Goal: Transaction & Acquisition: Purchase product/service

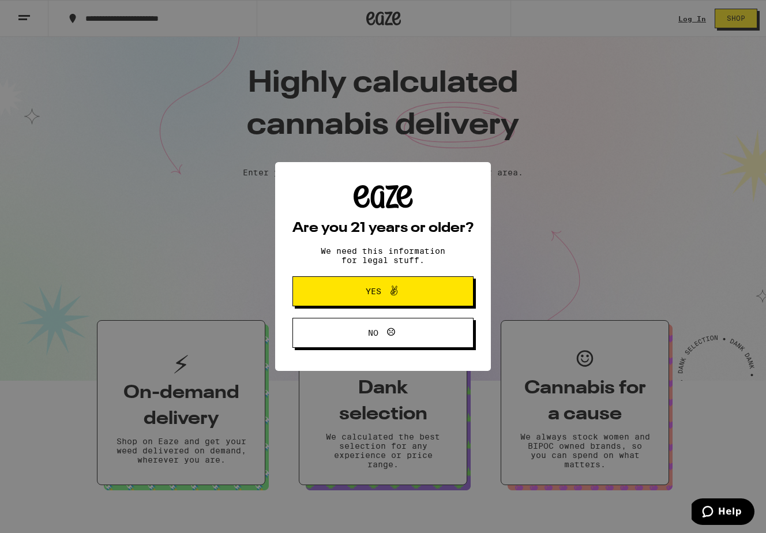
click at [375, 299] on span "Yes" at bounding box center [383, 291] width 88 height 15
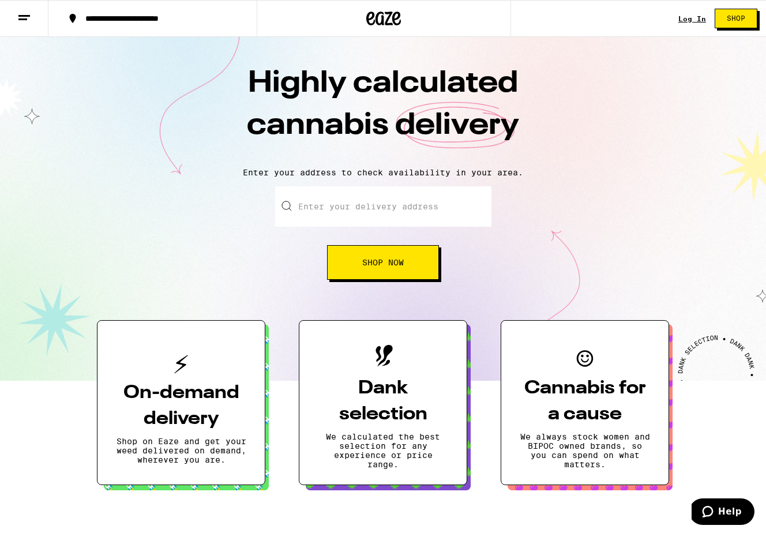
click at [687, 21] on link "Log In" at bounding box center [693, 19] width 28 height 8
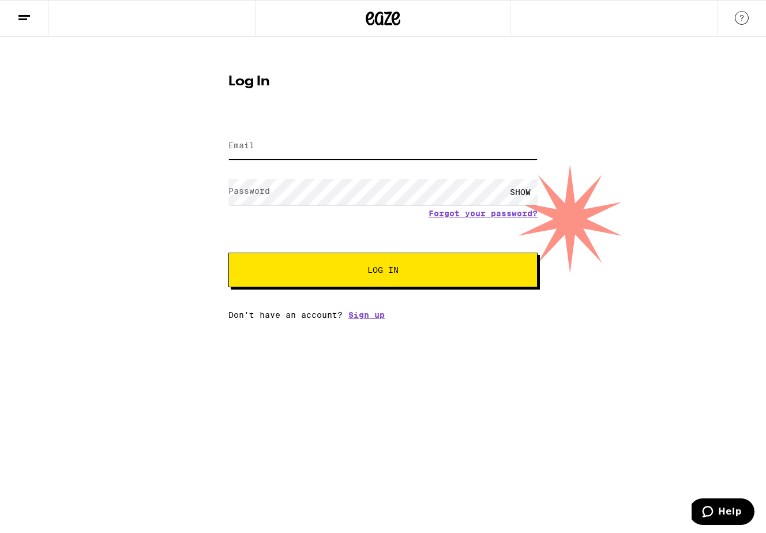
type input "[EMAIL_ADDRESS][DOMAIN_NAME]"
click at [352, 263] on button "Log In" at bounding box center [383, 270] width 309 height 35
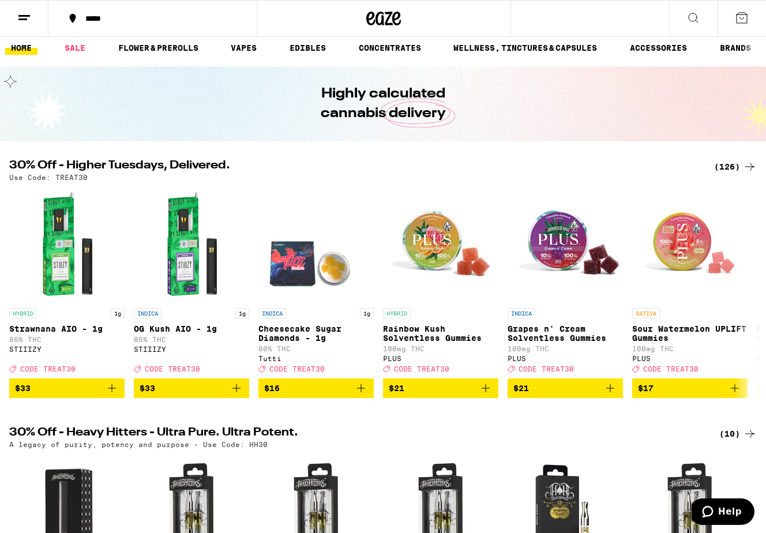
scroll to position [9, 0]
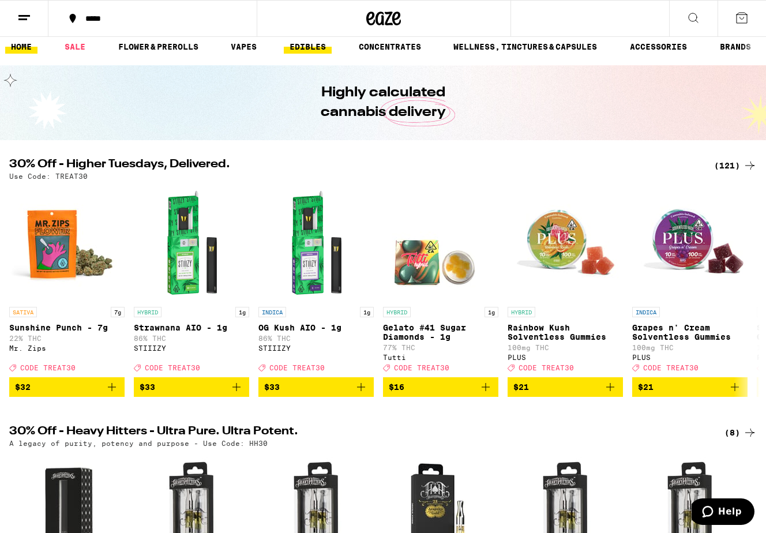
click at [301, 47] on link "EDIBLES" at bounding box center [308, 47] width 48 height 14
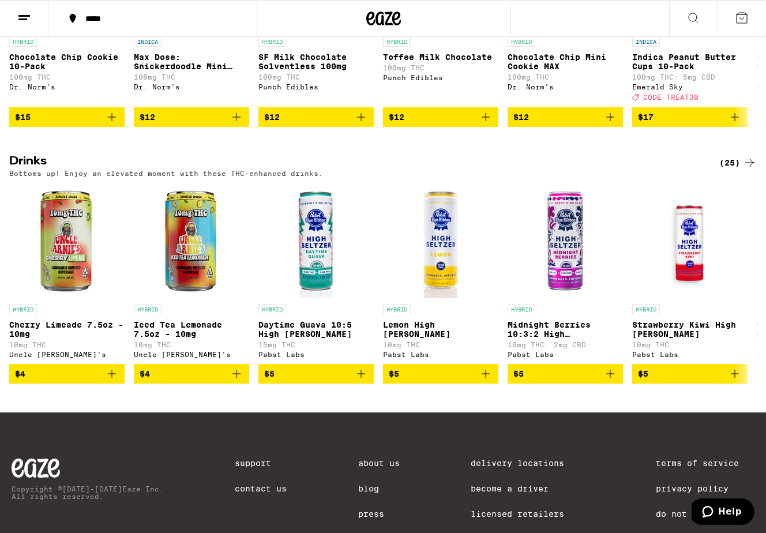
scroll to position [616, 0]
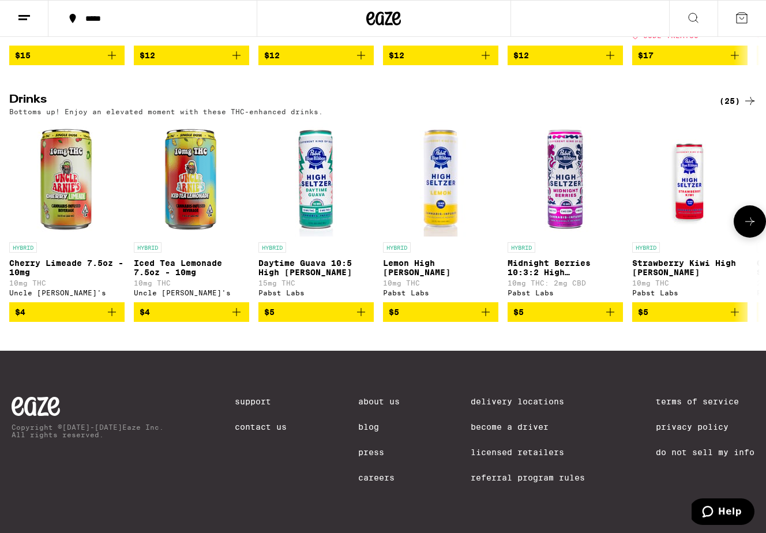
click at [755, 215] on icon at bounding box center [750, 222] width 14 height 14
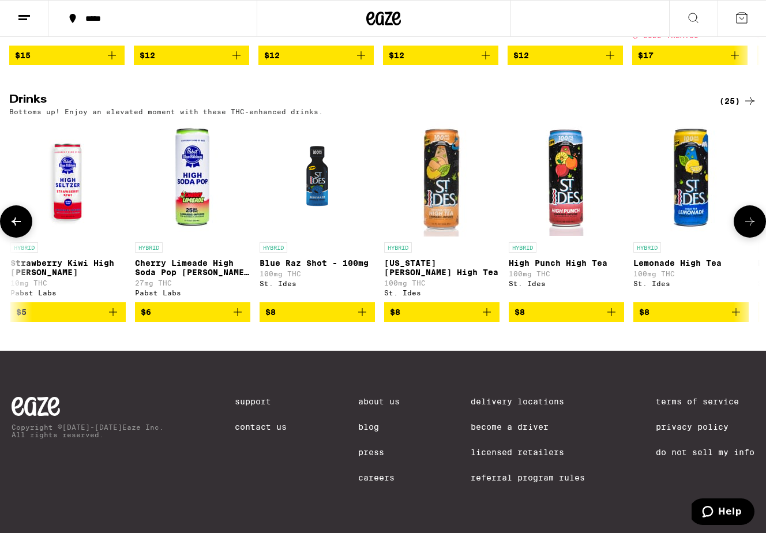
click at [755, 215] on icon at bounding box center [750, 222] width 14 height 14
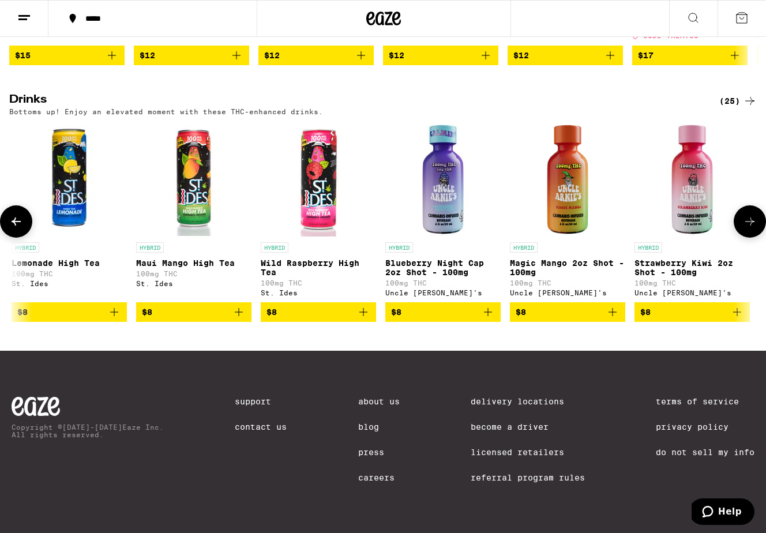
click at [755, 215] on icon at bounding box center [750, 222] width 14 height 14
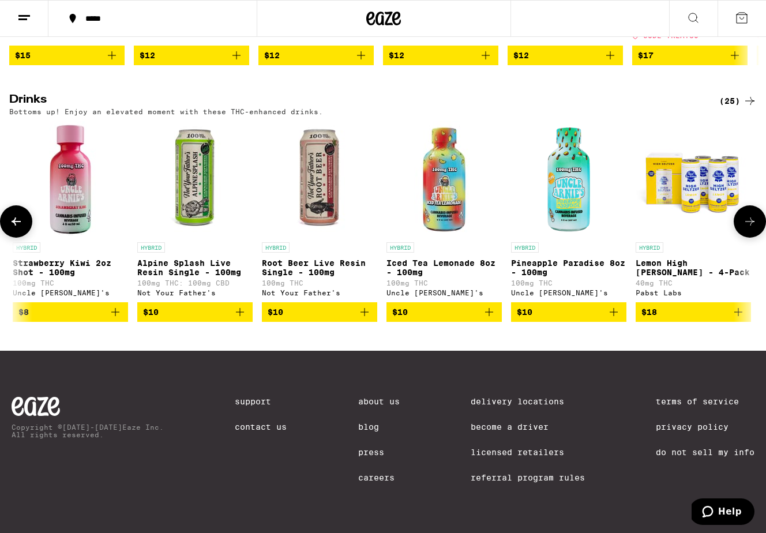
click at [755, 215] on icon at bounding box center [750, 222] width 14 height 14
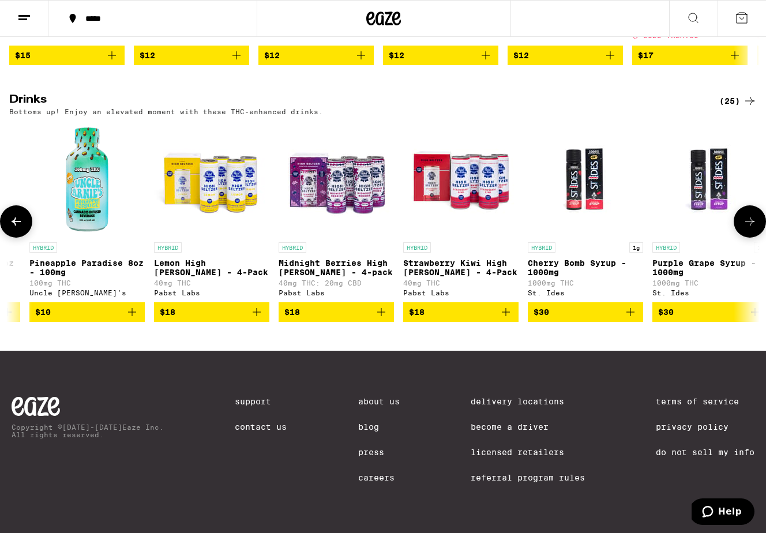
scroll to position [0, 2369]
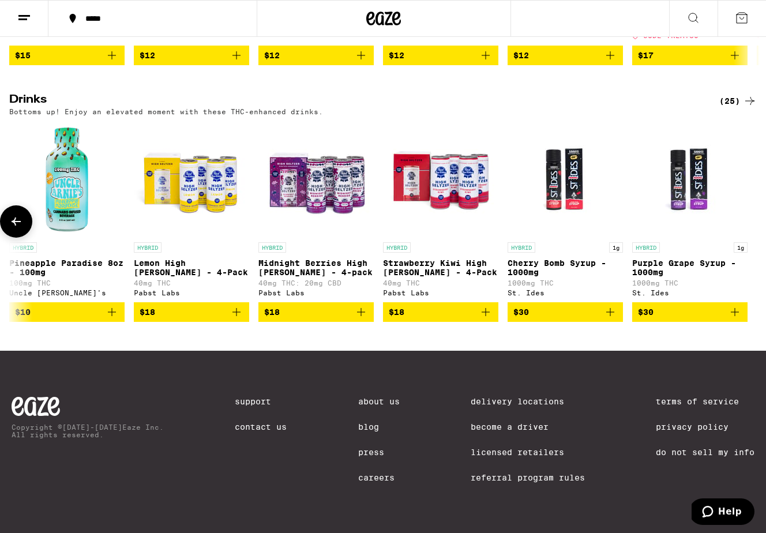
click at [755, 212] on div at bounding box center [750, 221] width 32 height 32
click at [727, 96] on div "(25)" at bounding box center [739, 101] width 38 height 14
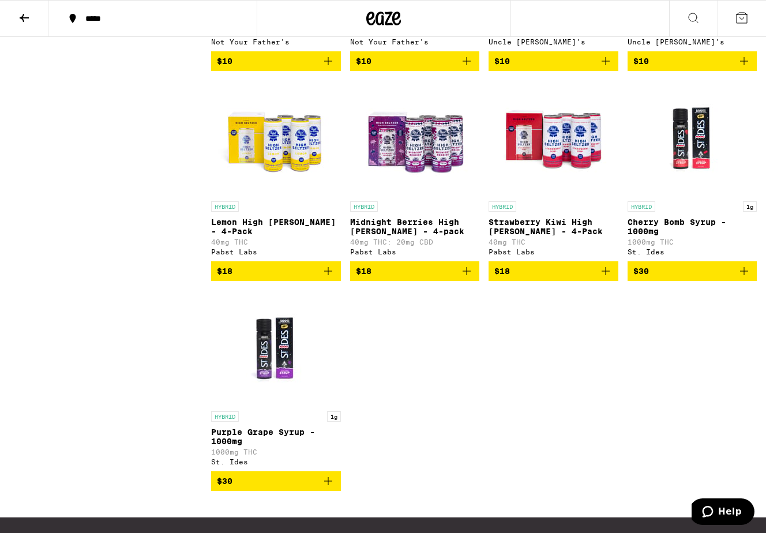
scroll to position [1130, 0]
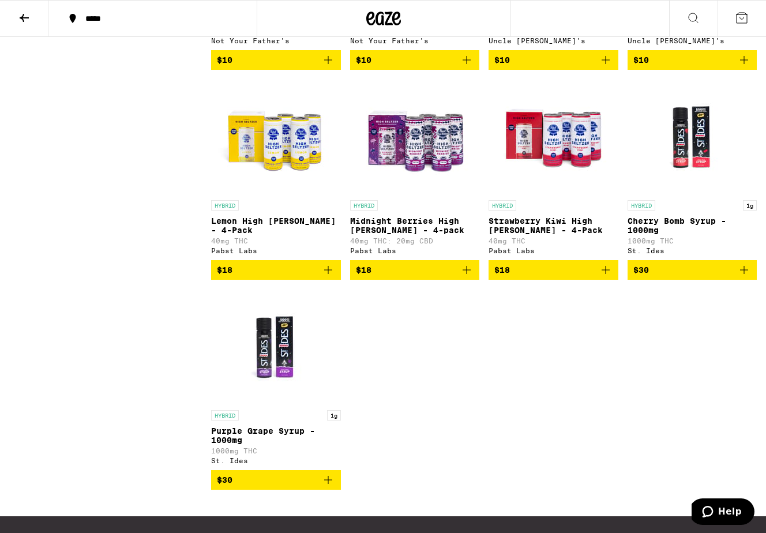
click at [532, 171] on img "Open page for Strawberry Kiwi High Seltzer - 4-Pack from Pabst Labs" at bounding box center [553, 136] width 115 height 115
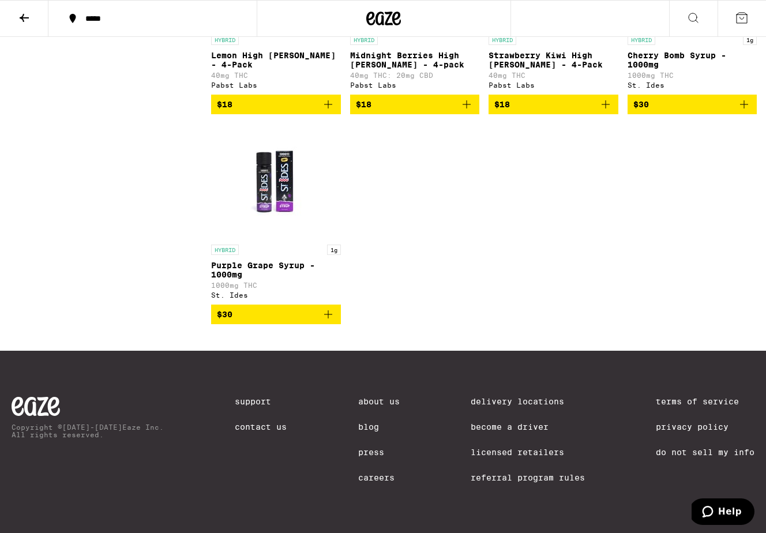
scroll to position [1330, 0]
